Goal: Book appointment/travel/reservation

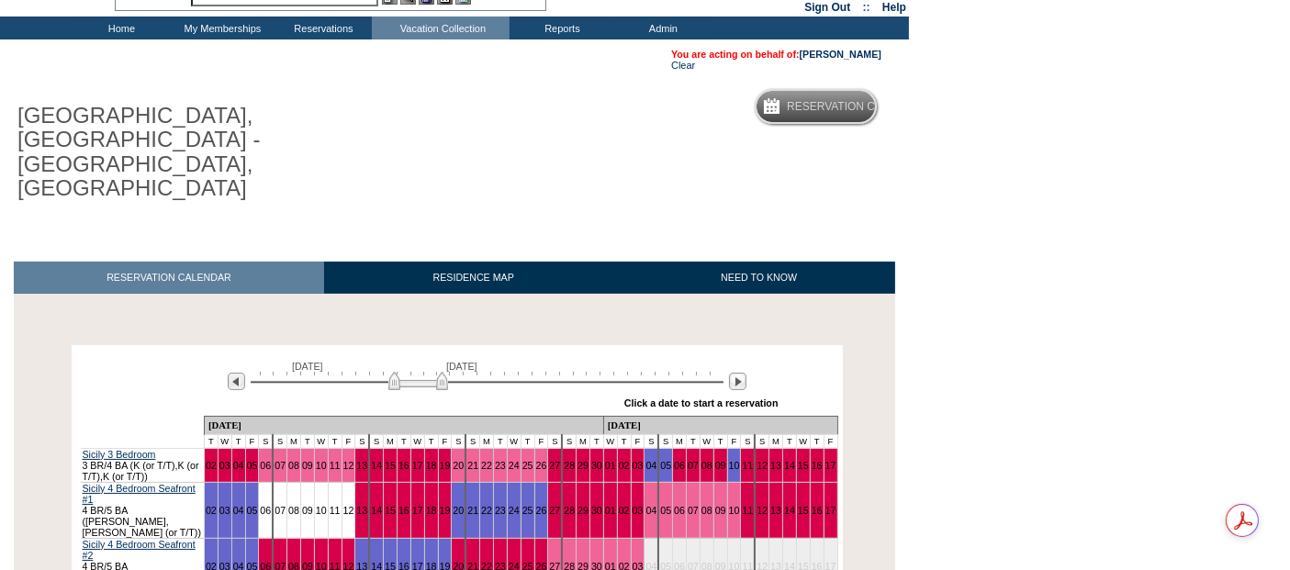
scroll to position [202, 0]
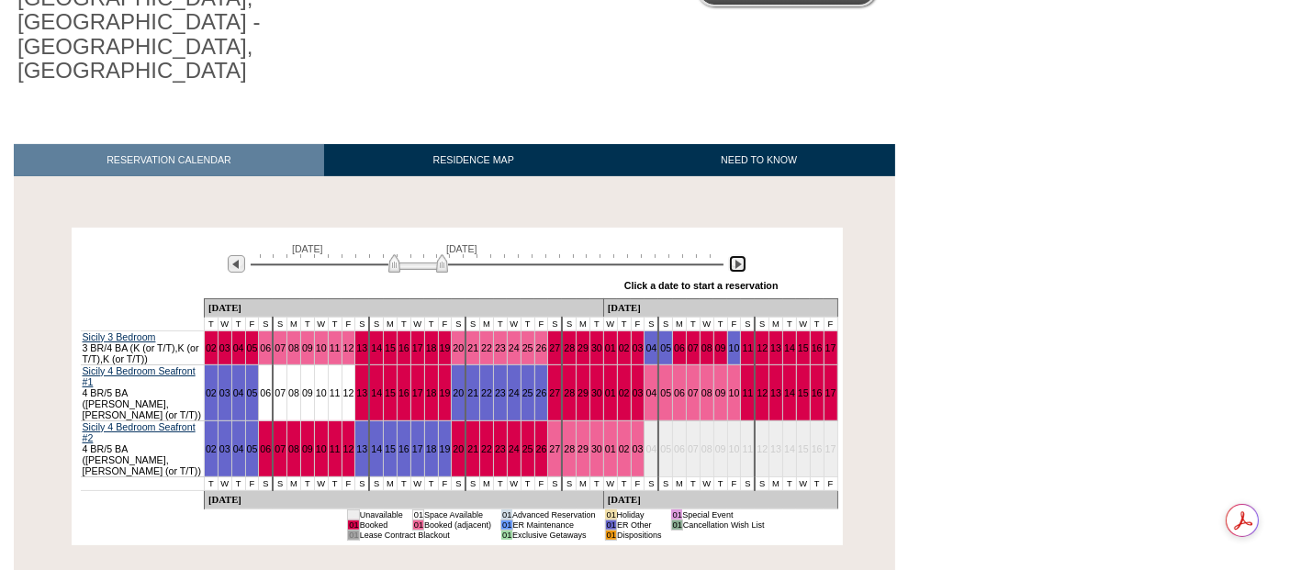
click at [739, 255] on img at bounding box center [737, 263] width 17 height 17
click at [739, 232] on div "September 2, 2025 October 17, 2025 » Apply these dates to all the calendars on …" at bounding box center [457, 265] width 762 height 66
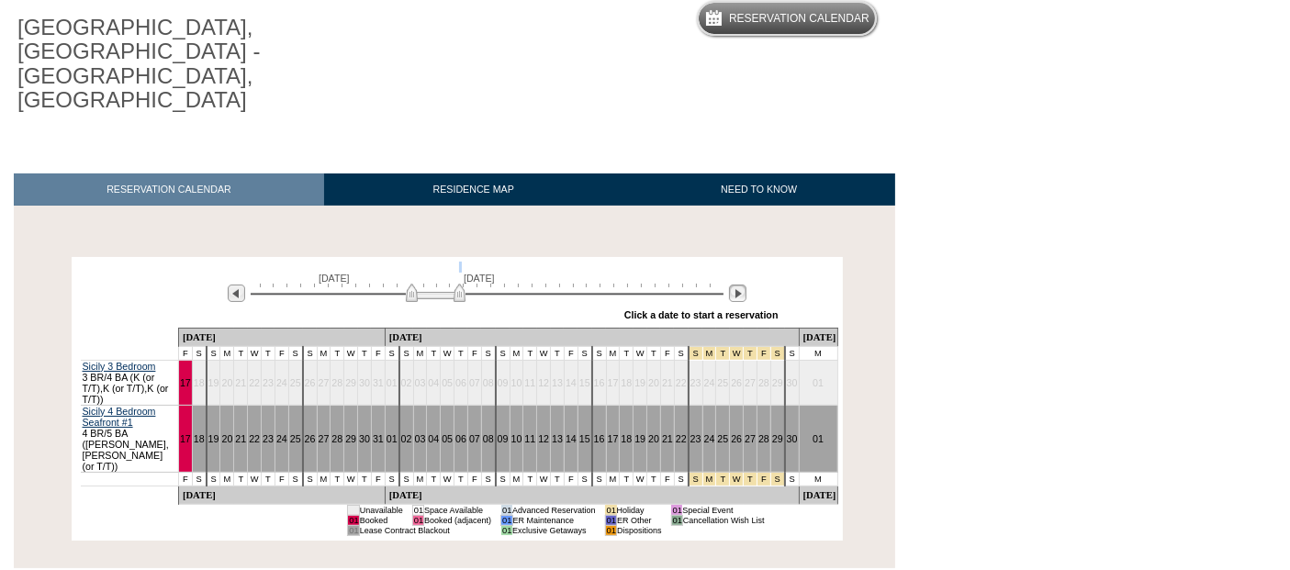
click at [739, 262] on div "October 17, 2025 December 1, 2025 » Apply these dates to all the calendars on t…" at bounding box center [457, 295] width 762 height 66
click at [736, 285] on img at bounding box center [737, 293] width 17 height 17
click at [736, 262] on div "October 17, 2025 December 1, 2025 » Apply these dates to all the calendars on t…" at bounding box center [457, 295] width 762 height 66
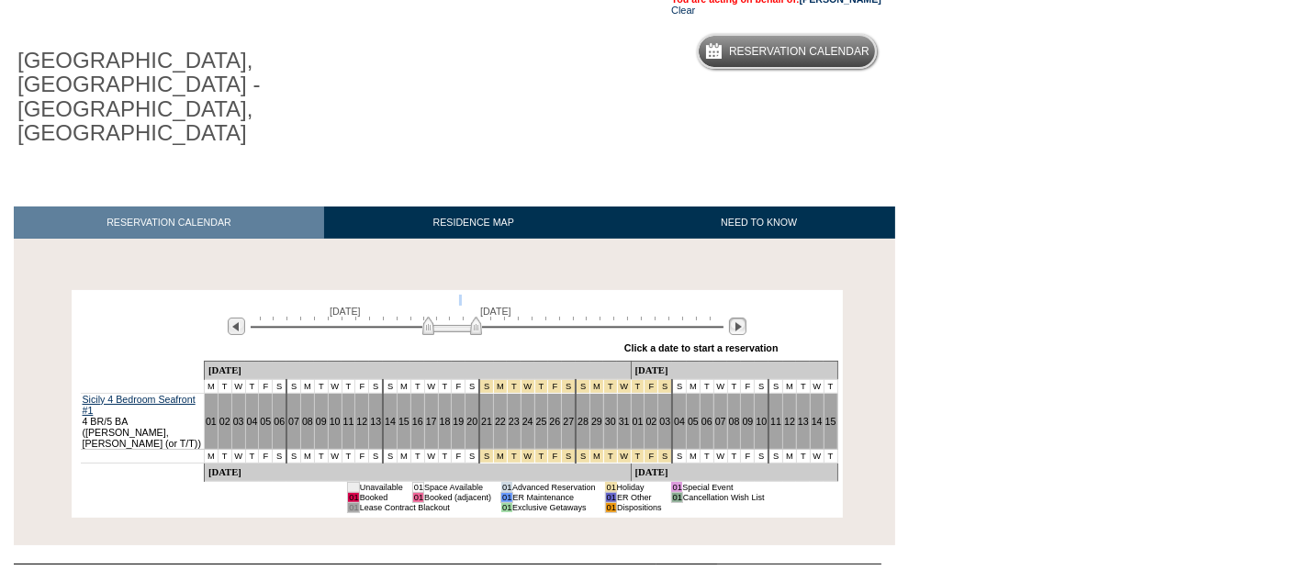
click at [736, 295] on div "December 1, 2025 January 15, 2026 » Apply these dates to all the calendars on t…" at bounding box center [457, 328] width 762 height 66
click at [734, 318] on img at bounding box center [737, 326] width 17 height 17
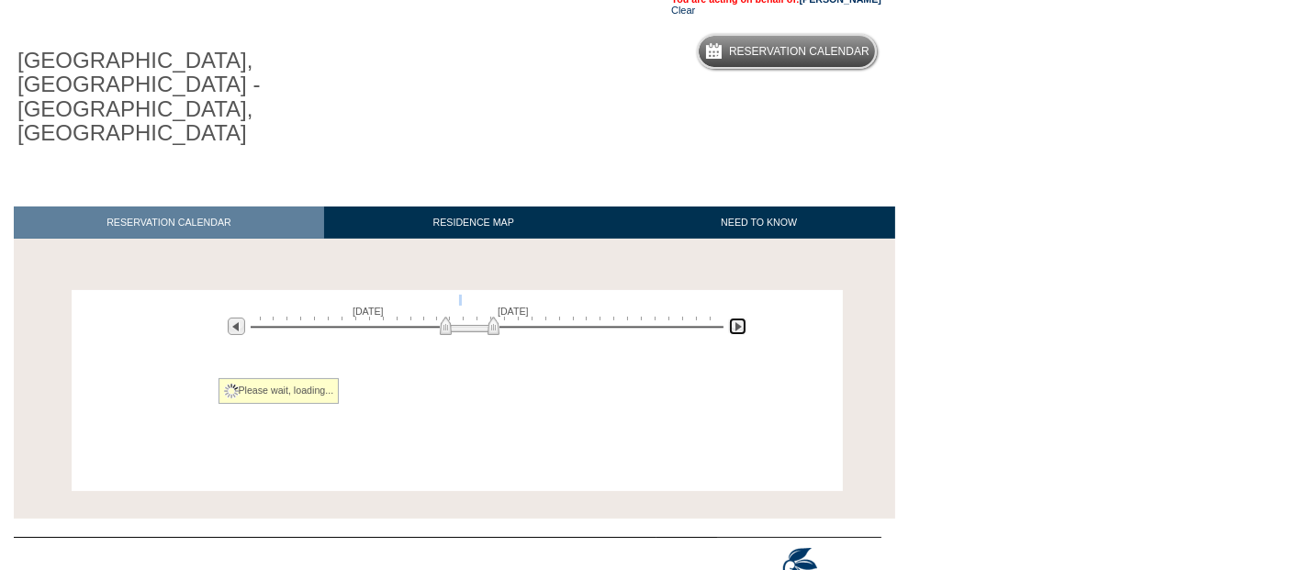
click at [734, 318] on img at bounding box center [737, 326] width 17 height 17
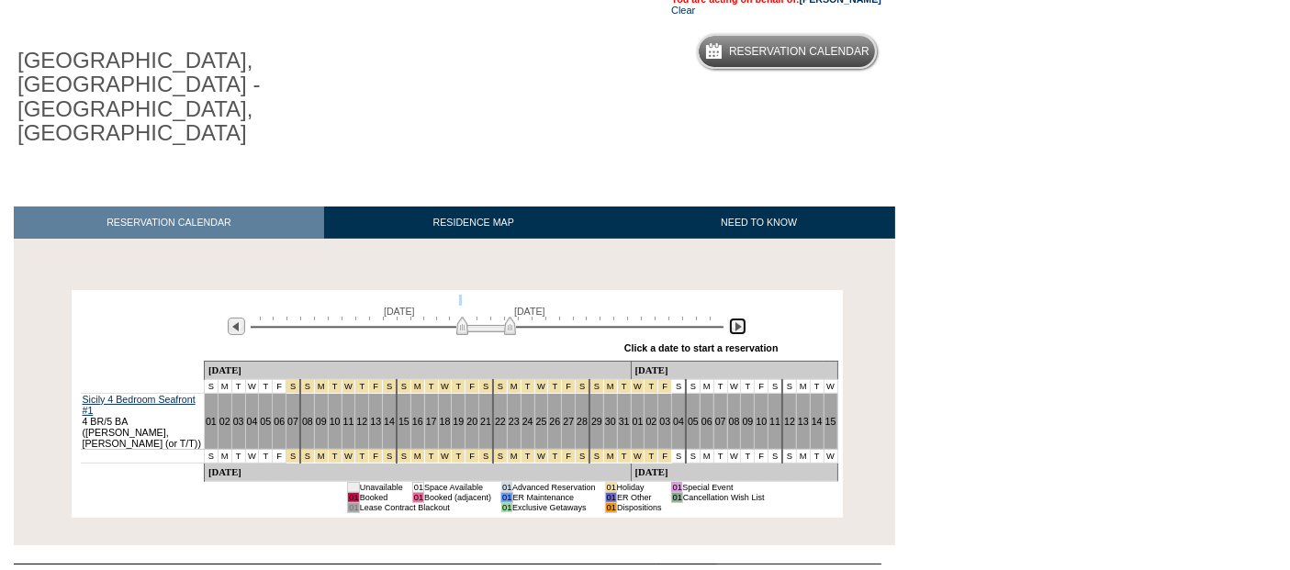
click at [735, 318] on img at bounding box center [737, 326] width 17 height 17
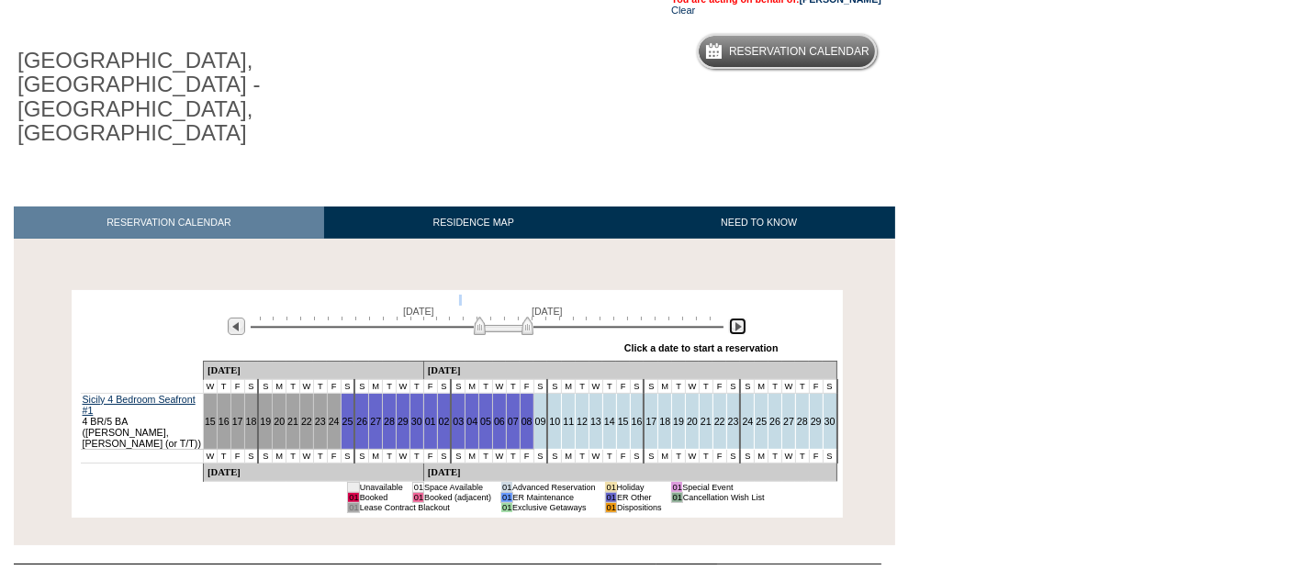
click at [735, 318] on img at bounding box center [737, 326] width 17 height 17
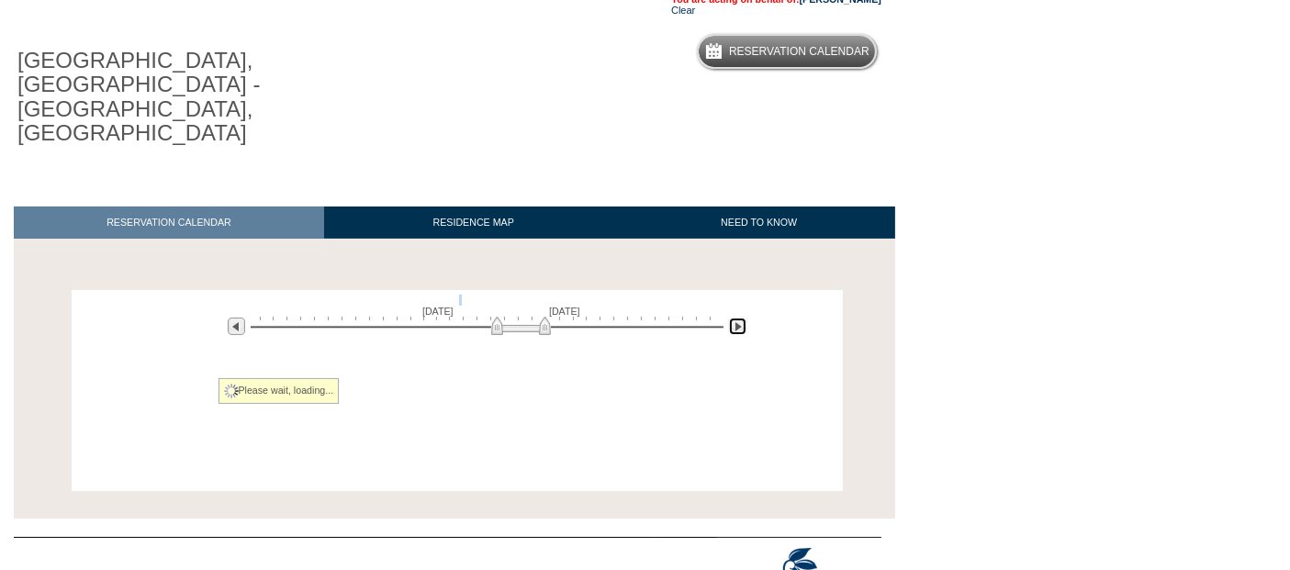
click at [735, 318] on img at bounding box center [737, 326] width 17 height 17
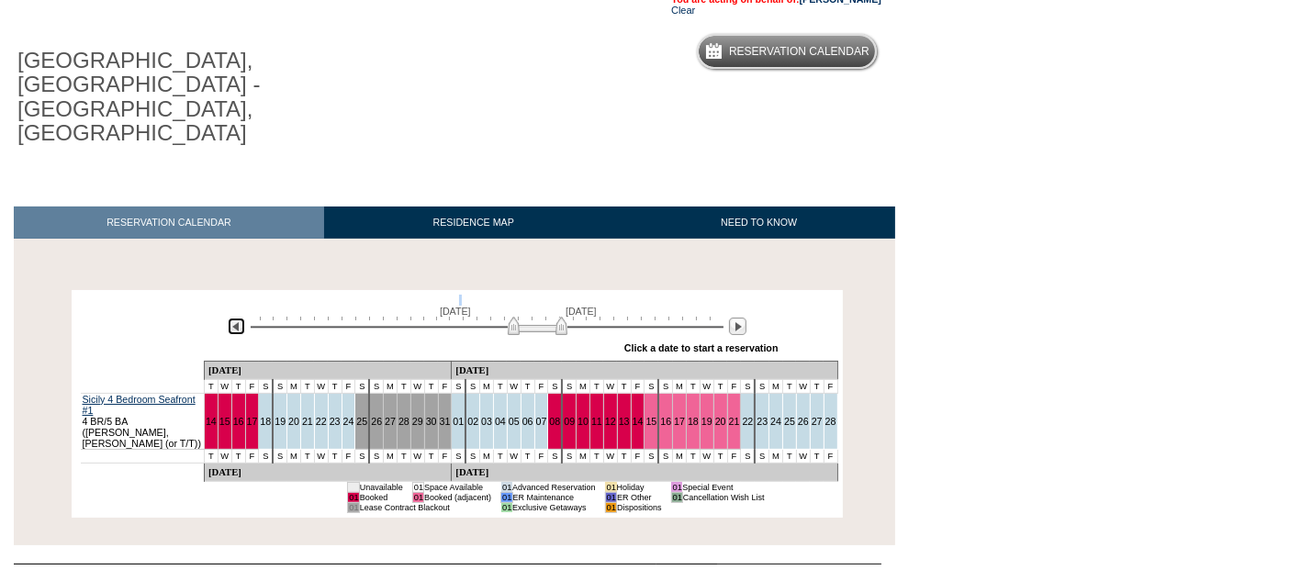
click at [237, 318] on img at bounding box center [236, 326] width 17 height 17
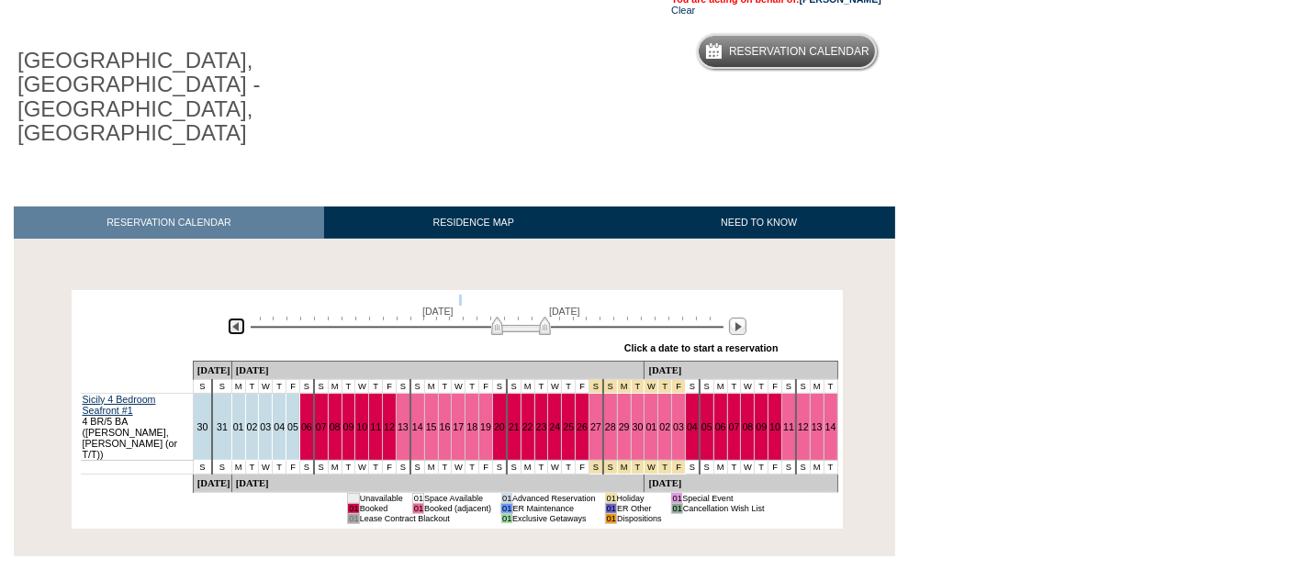
click at [237, 318] on img at bounding box center [236, 326] width 17 height 17
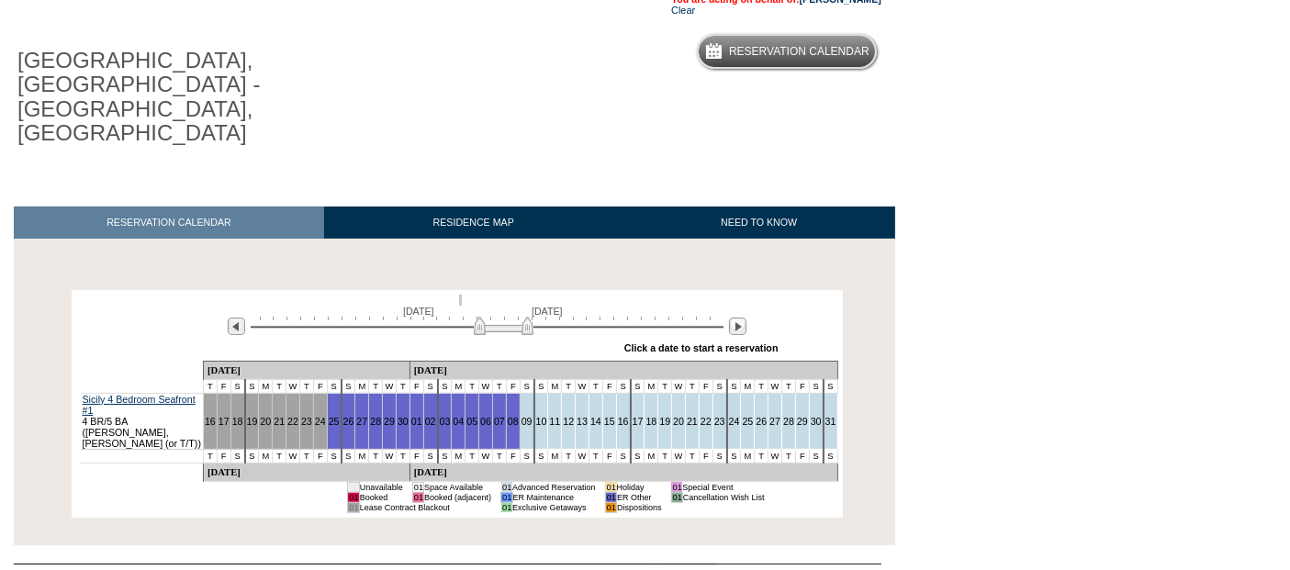
scroll to position [0, 0]
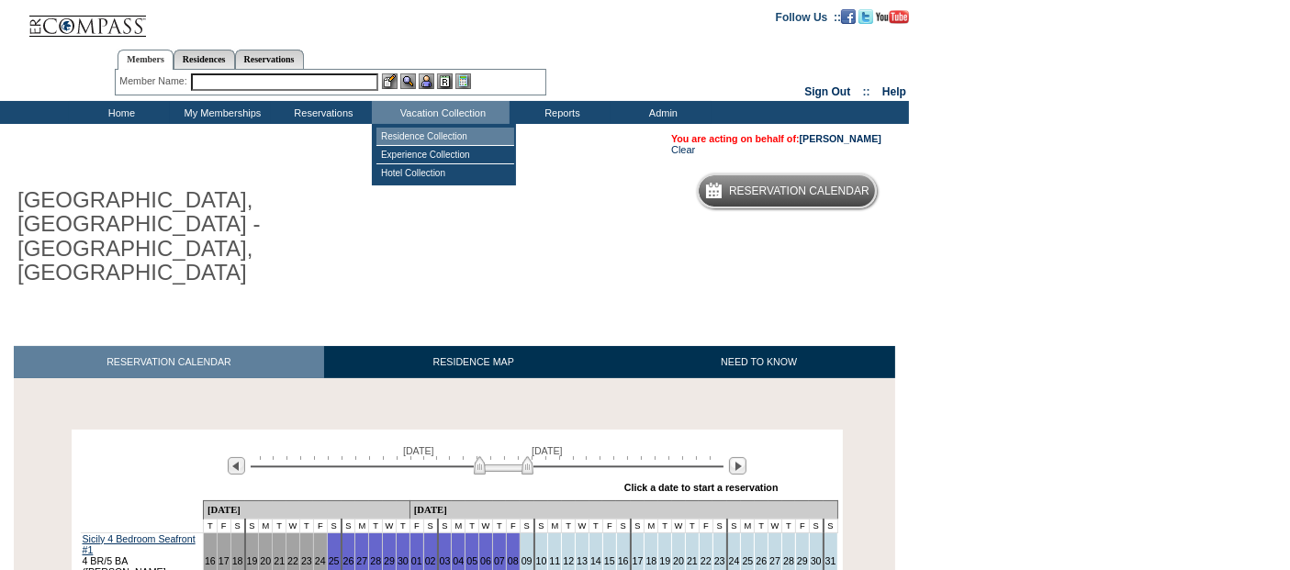
click at [446, 137] on td "Residence Collection" at bounding box center [445, 137] width 138 height 18
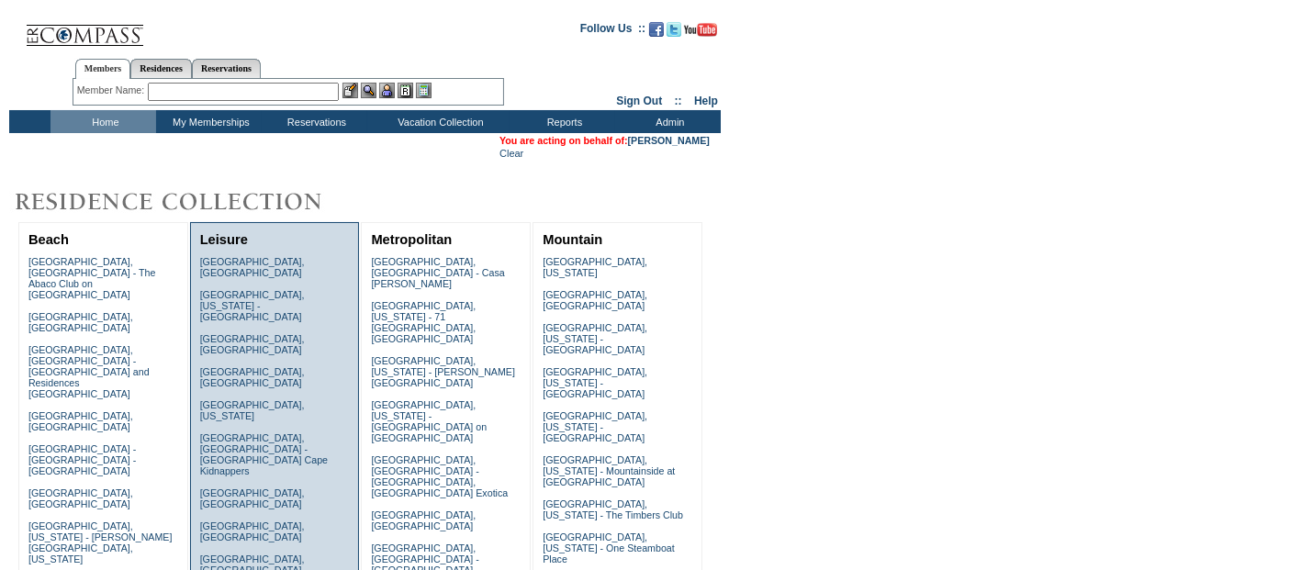
scroll to position [204, 0]
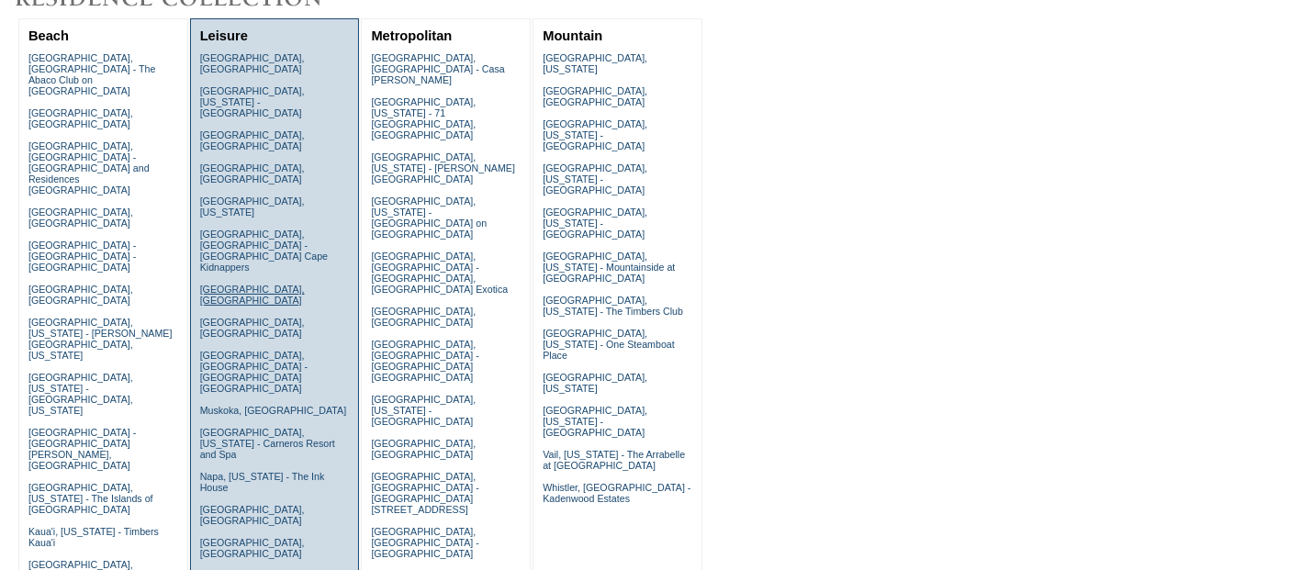
click at [261, 284] on link "[GEOGRAPHIC_DATA], [GEOGRAPHIC_DATA]" at bounding box center [252, 295] width 105 height 22
